Goal: Task Accomplishment & Management: Complete application form

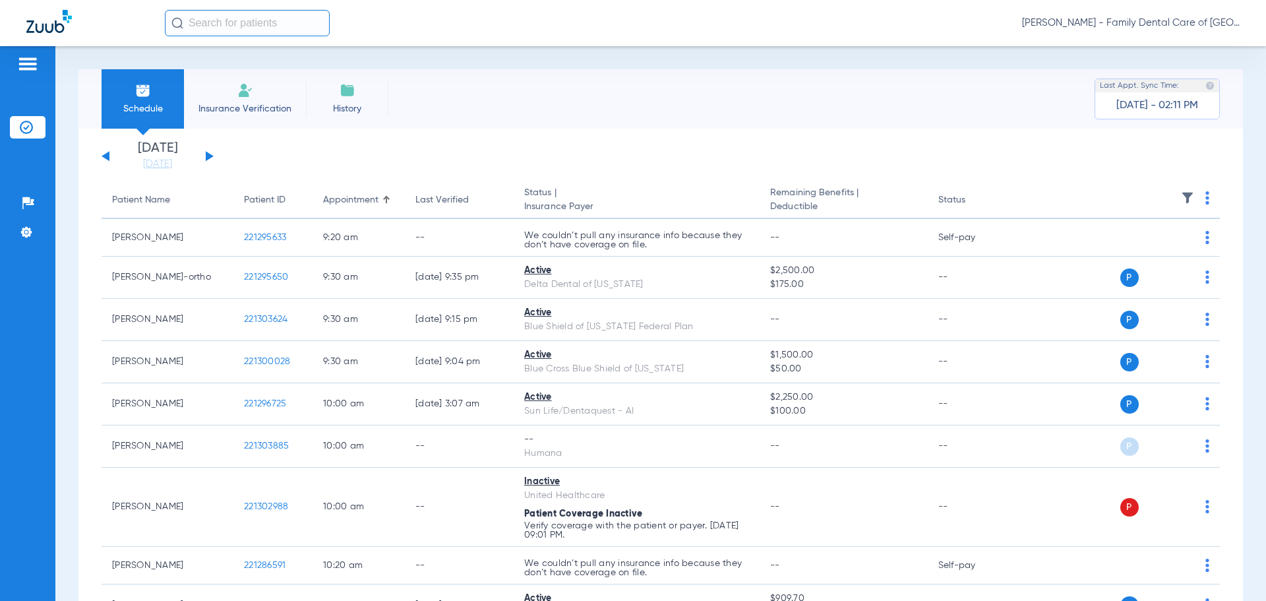
click at [250, 120] on li "Insurance Verification" at bounding box center [245, 98] width 122 height 59
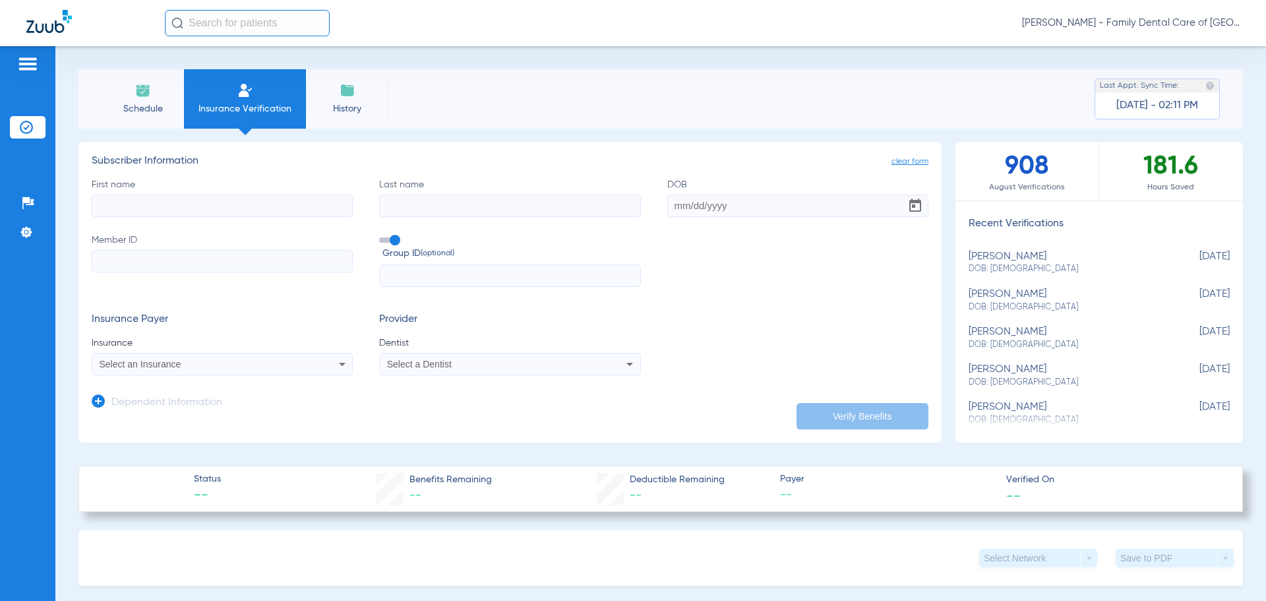
click at [255, 212] on input "First name" at bounding box center [222, 206] width 261 height 22
type input "[PERSON_NAME]"
type input "[DATE]"
click at [213, 257] on input "Member ID Required" at bounding box center [222, 261] width 261 height 22
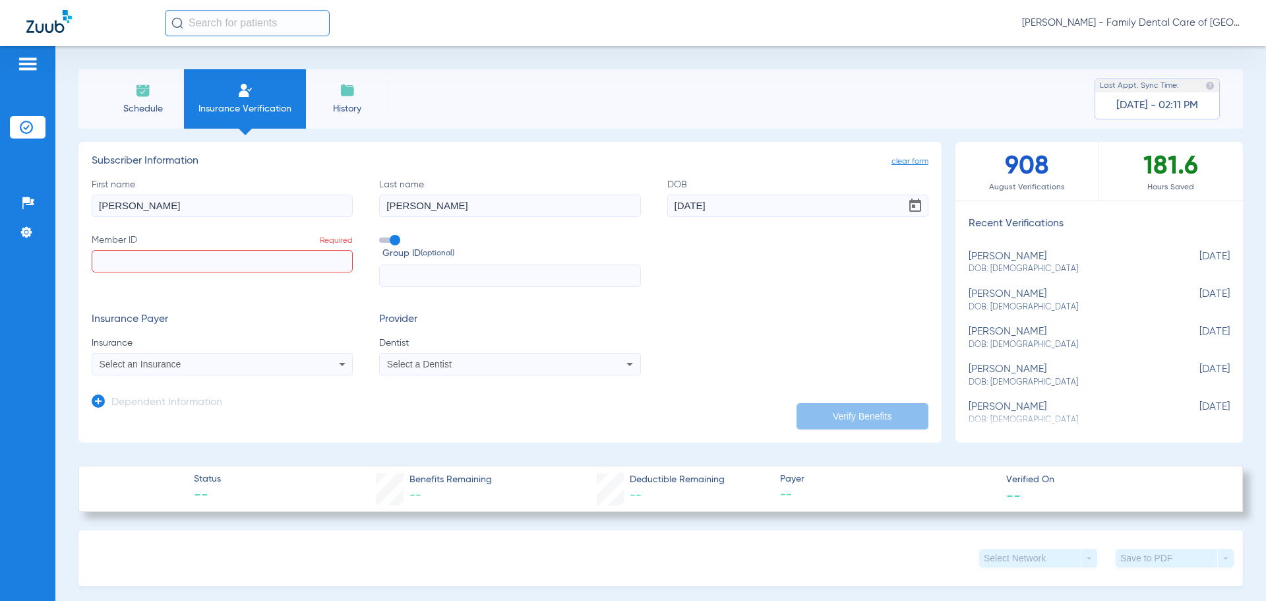
paste input "905240983"
type input "905240983"
click at [483, 281] on input "text" at bounding box center [509, 275] width 261 height 22
click at [447, 275] on input "text" at bounding box center [509, 275] width 261 height 22
paste input "1YTY"
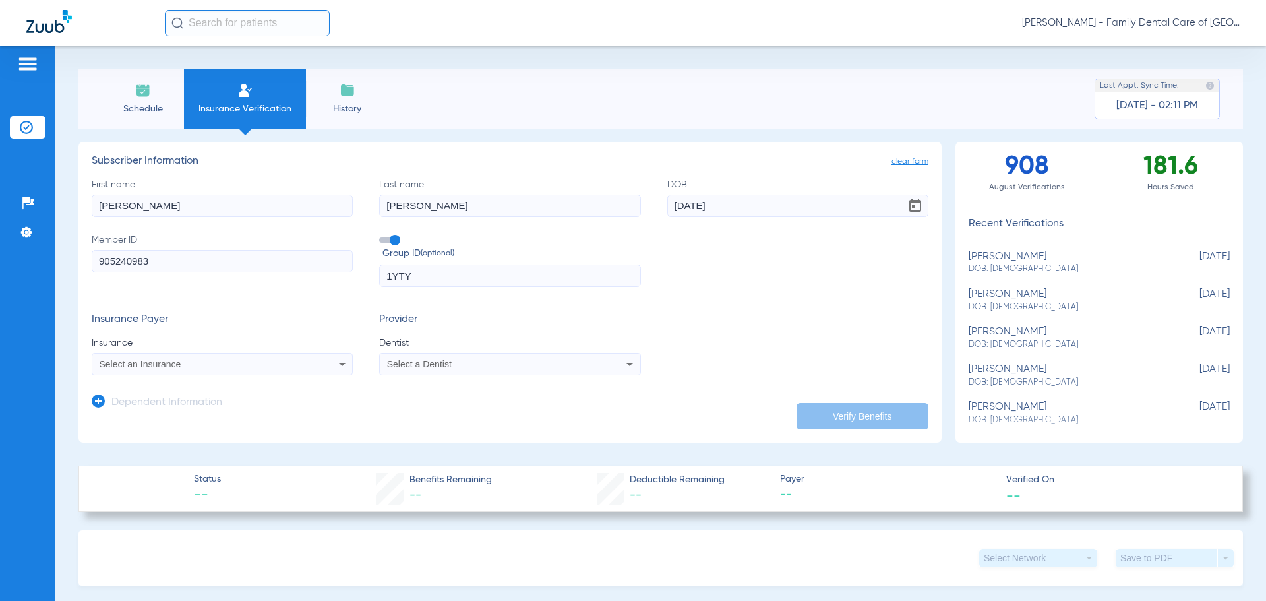
type input "1YTY"
click at [212, 363] on div "Select an Insurance" at bounding box center [198, 363] width 197 height 9
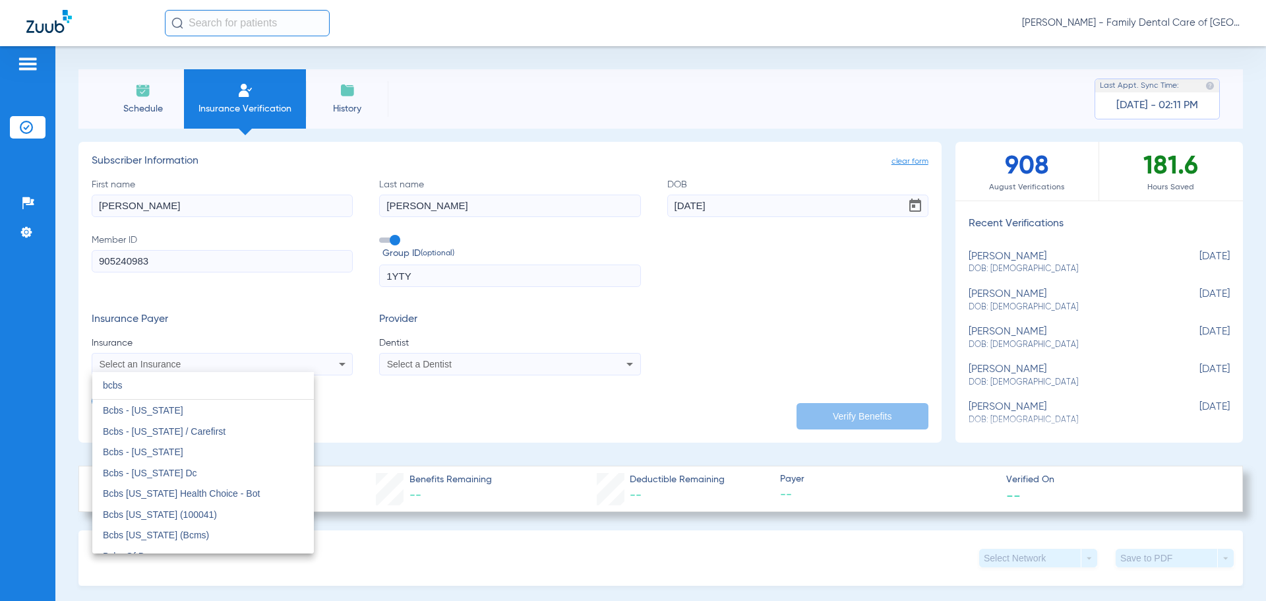
click at [139, 383] on input "bcbs" at bounding box center [203, 385] width 222 height 27
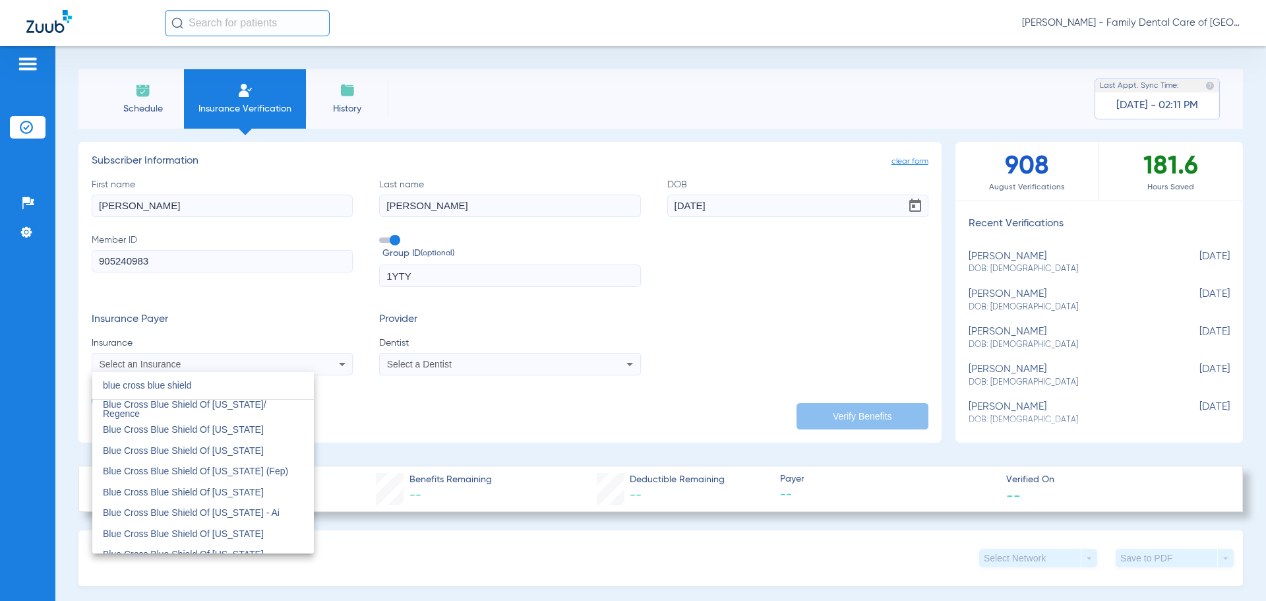
scroll to position [719, 0]
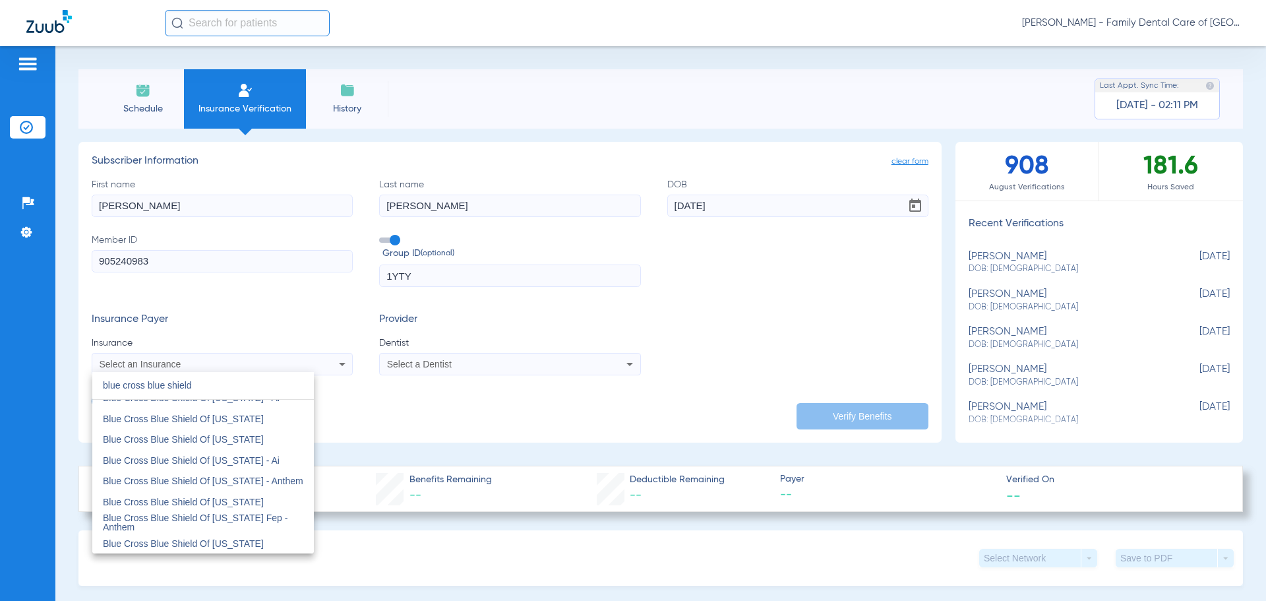
type input "blue cross blue shield"
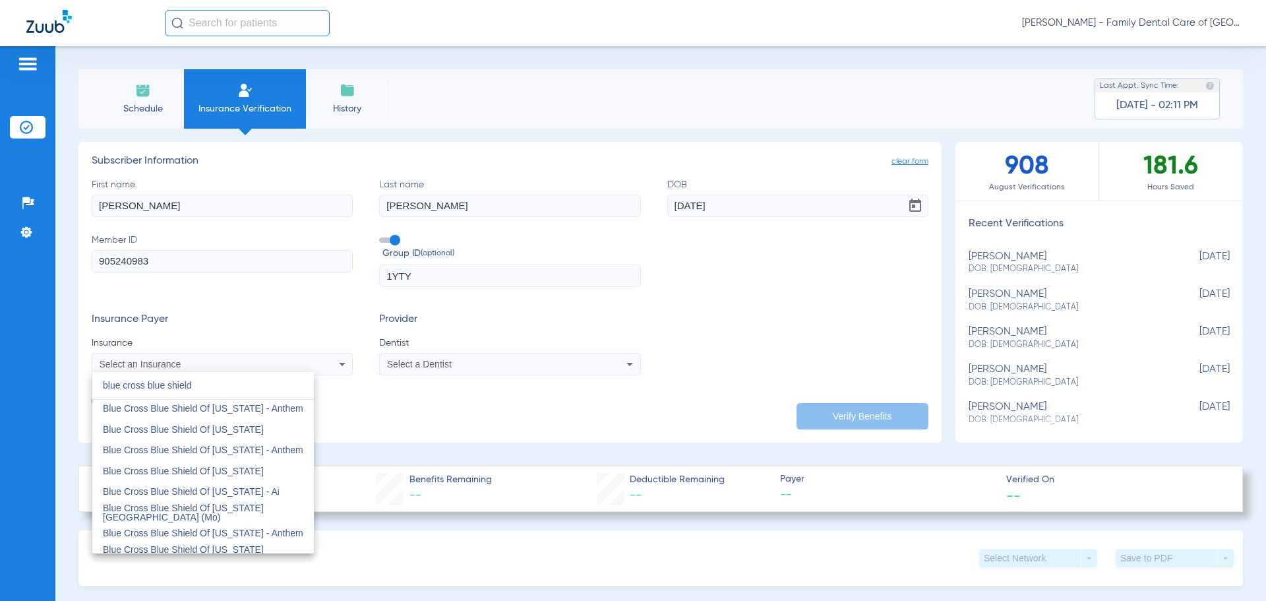
scroll to position [191, 0]
click at [216, 447] on span "Blue Cross Blue Shield Of [US_STATE]" at bounding box center [183, 448] width 161 height 11
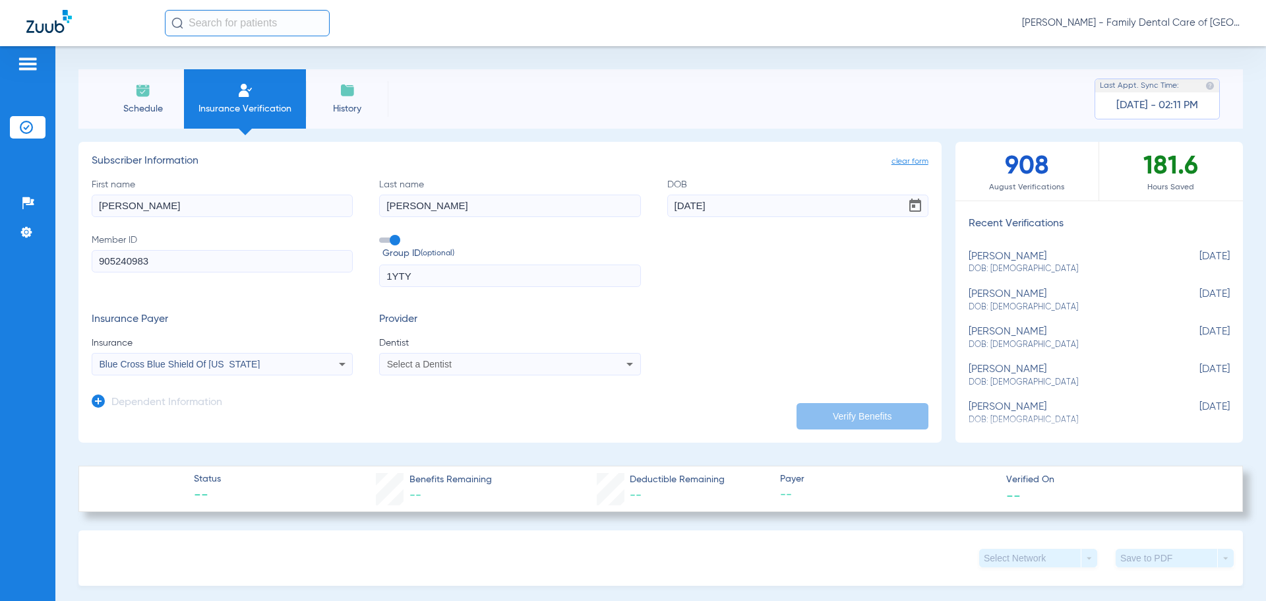
click at [458, 375] on mat-select "Select a Dentist" at bounding box center [509, 364] width 261 height 22
click at [457, 367] on div "Select a Dentist" at bounding box center [485, 363] width 197 height 9
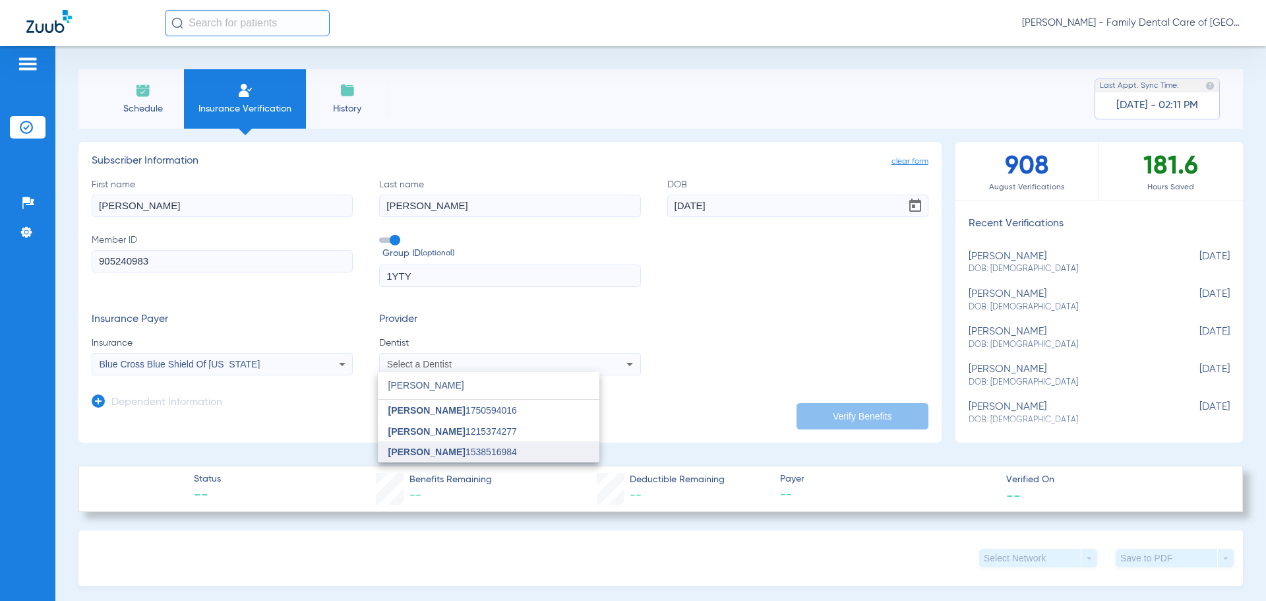
type input "[PERSON_NAME]"
click at [477, 456] on span "[PERSON_NAME] 1538516984" at bounding box center [452, 451] width 129 height 9
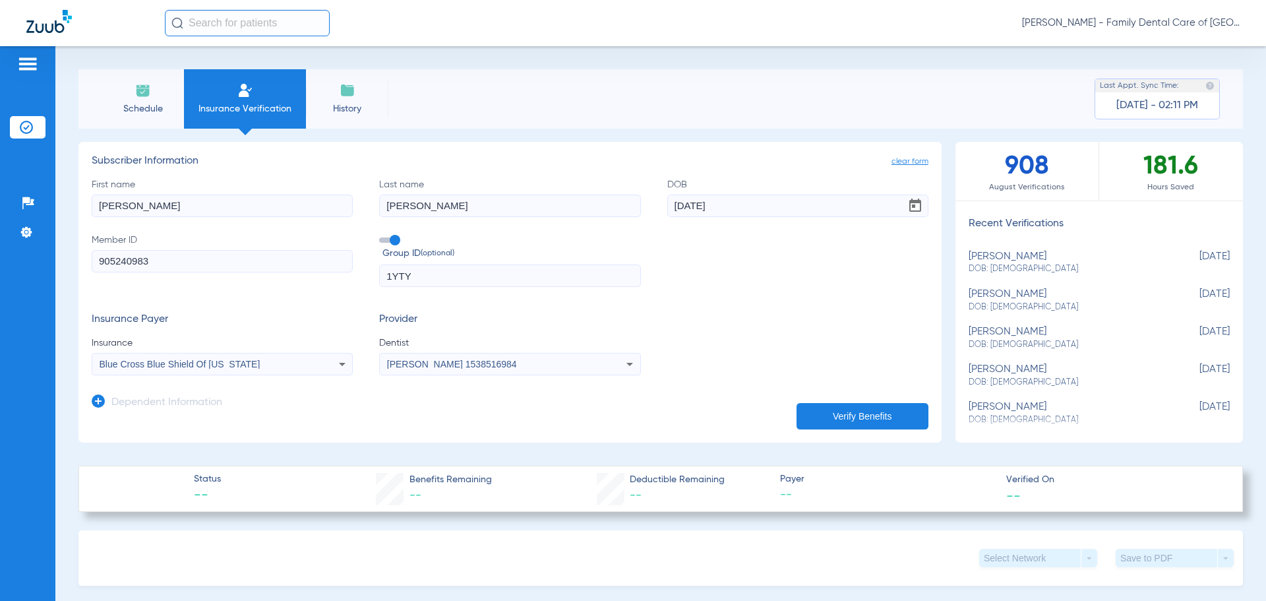
click at [839, 408] on button "Verify Benefits" at bounding box center [863, 416] width 132 height 26
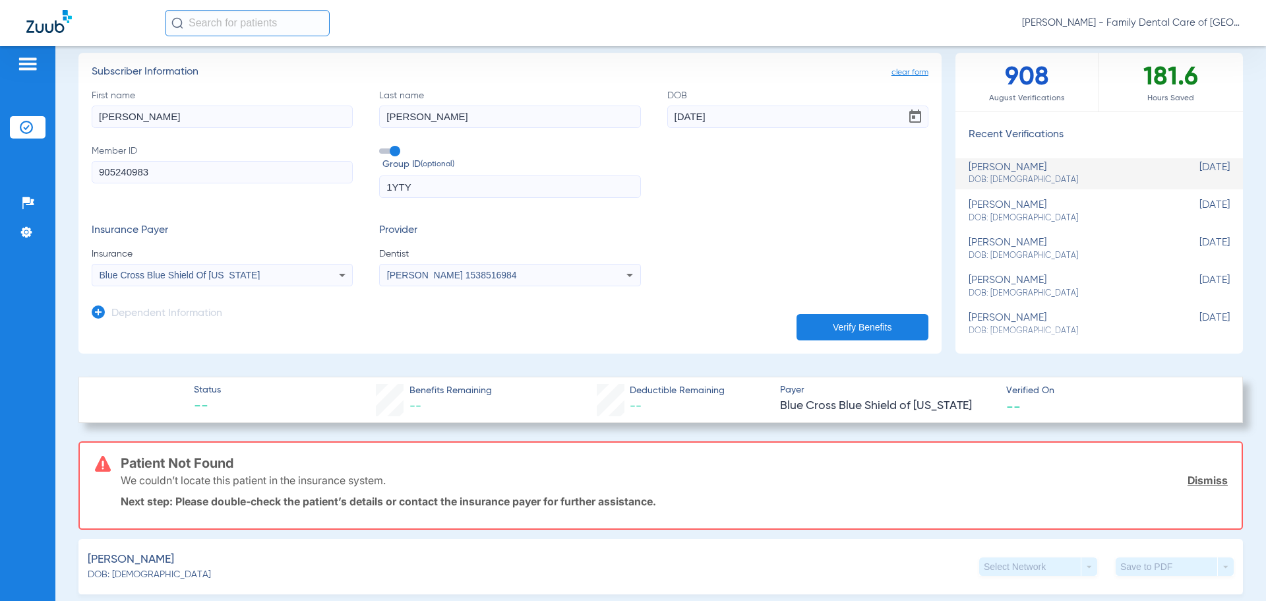
scroll to position [0, 0]
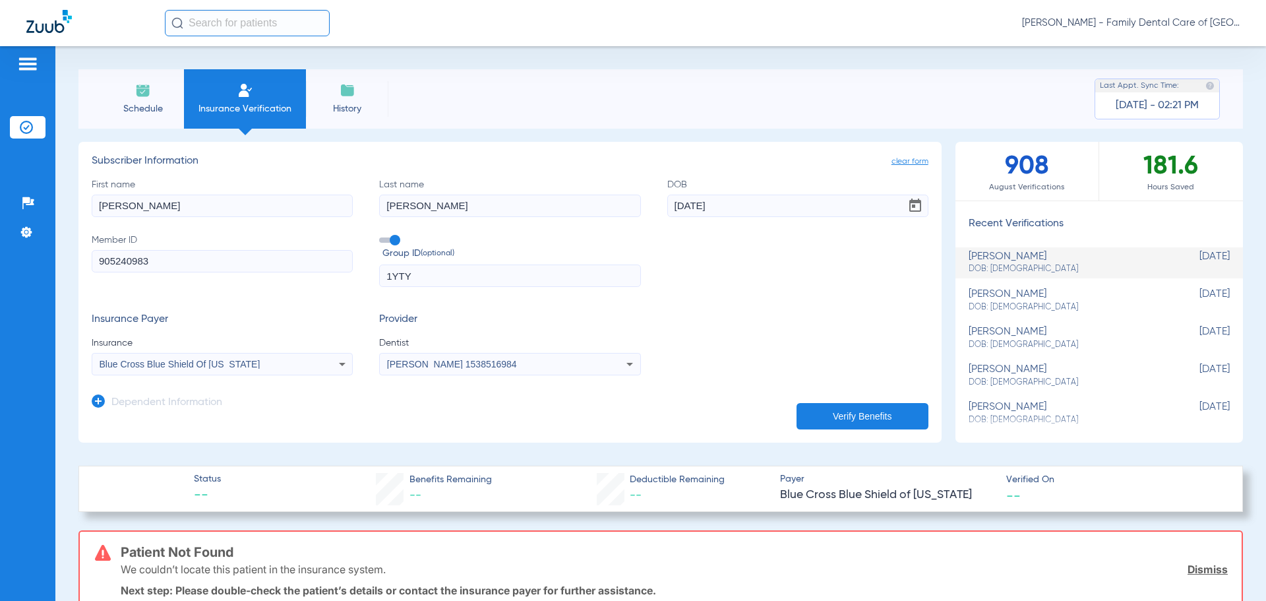
drag, startPoint x: 154, startPoint y: 204, endPoint x: -45, endPoint y: 204, distance: 198.5
click at [0, 204] on html "[PERSON_NAME] - Family Dental Care of Champaign Patients Insurance Verification…" at bounding box center [633, 300] width 1266 height 601
drag, startPoint x: 153, startPoint y: 199, endPoint x: 139, endPoint y: 201, distance: 14.0
click at [148, 200] on input "AHA" at bounding box center [222, 206] width 261 height 22
type input "A"
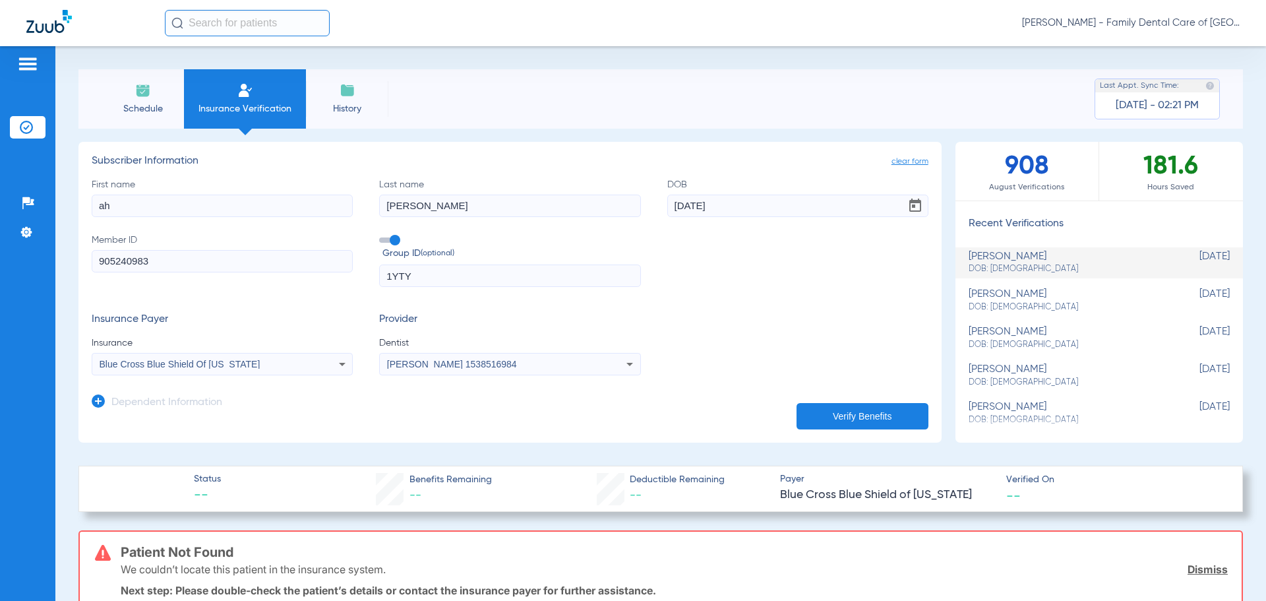
type input "a"
